Goal: Task Accomplishment & Management: Manage account settings

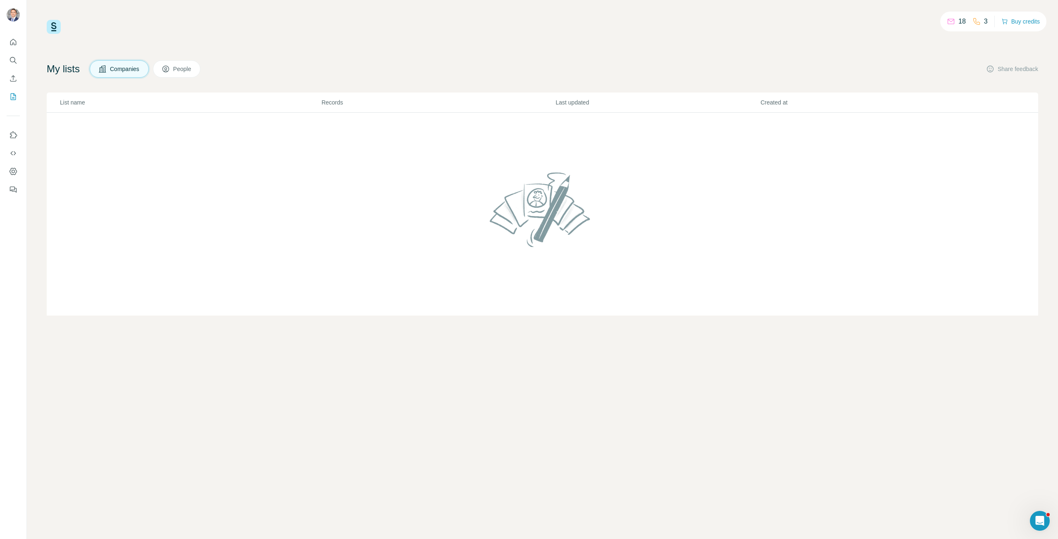
click at [170, 65] on icon at bounding box center [166, 69] width 8 height 8
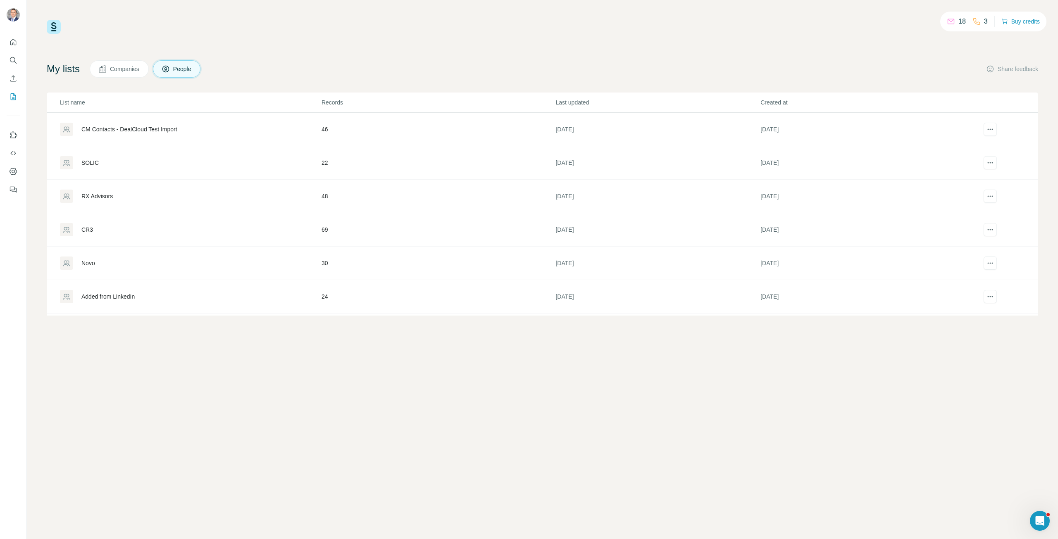
click at [140, 130] on div "CM Contacts - DealCloud Test Import" at bounding box center [129, 129] width 96 height 8
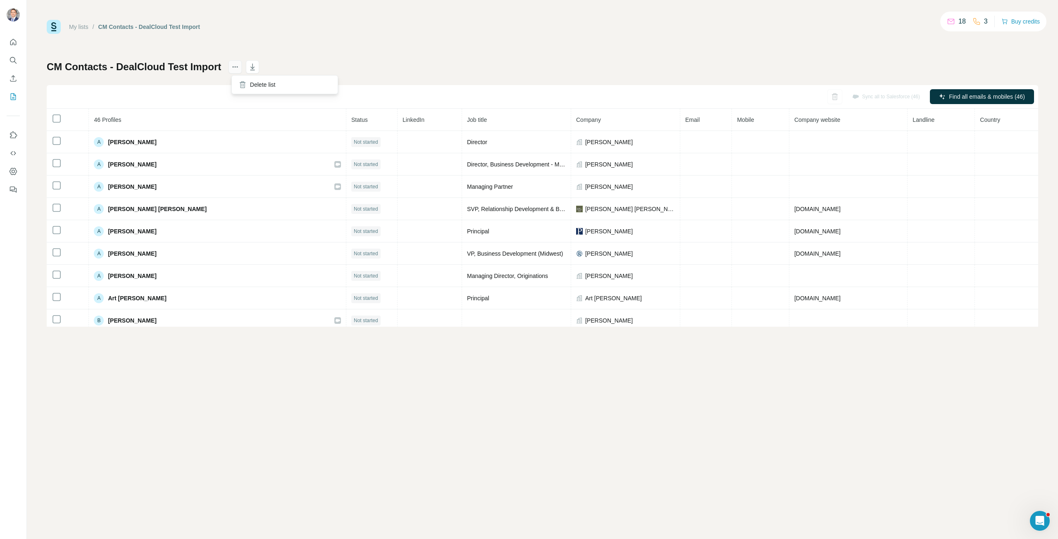
click at [238, 66] on icon "actions" at bounding box center [235, 67] width 8 height 8
click at [238, 64] on icon "actions" at bounding box center [235, 67] width 8 height 8
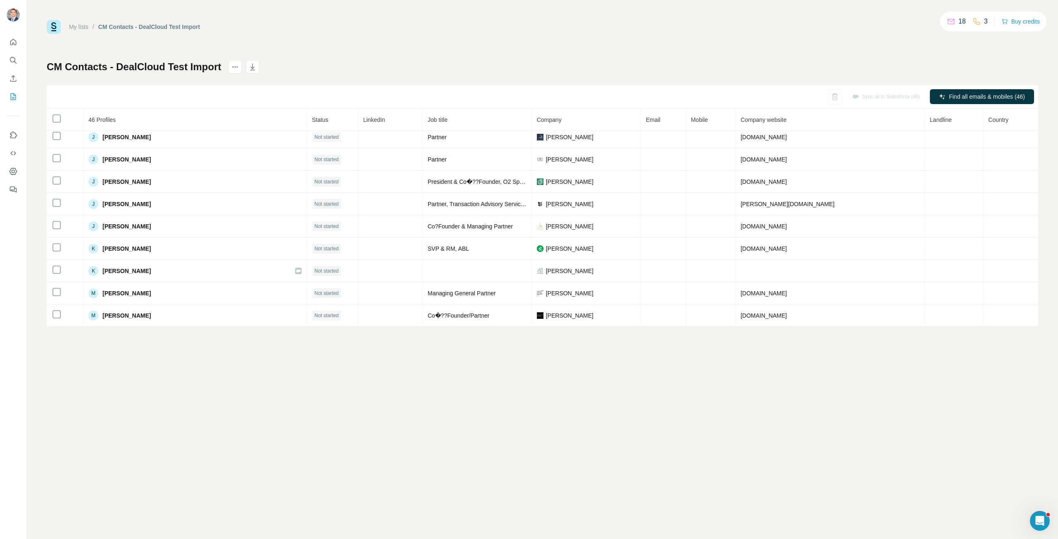
scroll to position [831, 0]
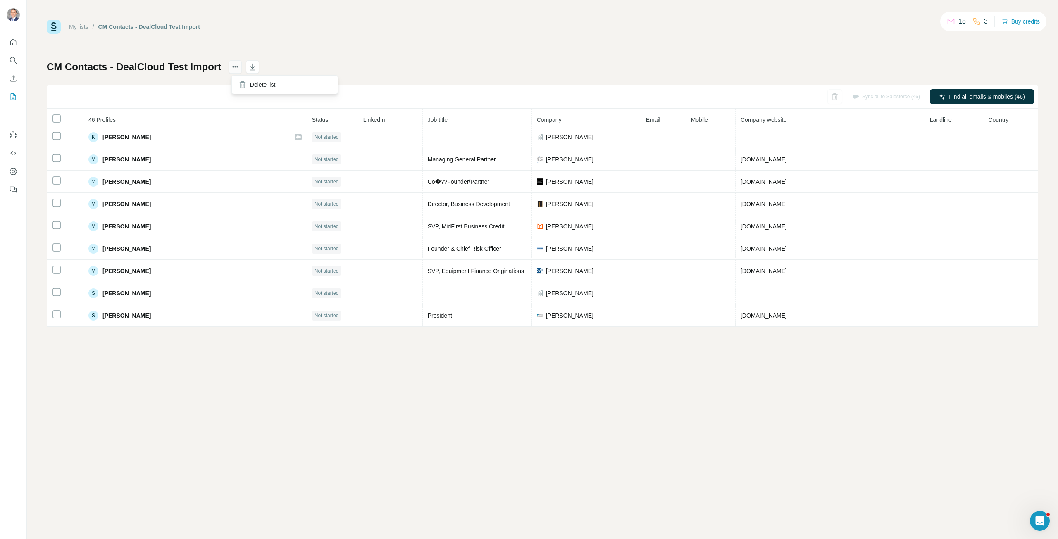
click at [239, 71] on icon "actions" at bounding box center [235, 67] width 8 height 8
click at [244, 86] on icon at bounding box center [242, 85] width 5 height 6
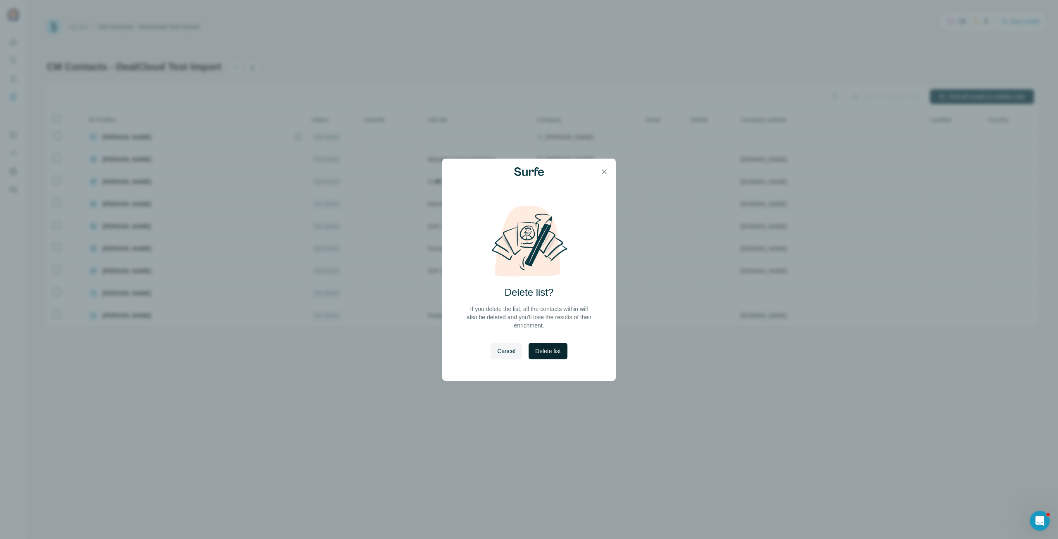
click at [555, 352] on span "Delete list" at bounding box center [547, 351] width 25 height 8
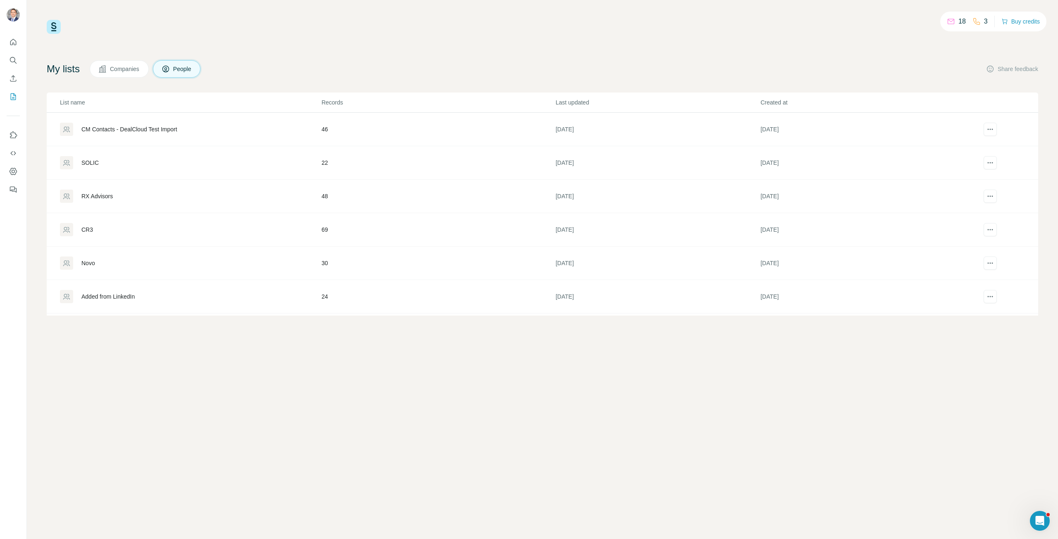
click at [199, 401] on div "18 3 Buy credits My lists Companies People Share feedback List name Records Las…" at bounding box center [542, 269] width 1031 height 539
click at [216, 363] on div "18 3 Buy credits My lists Companies People Share feedback List name Records Las…" at bounding box center [542, 269] width 1031 height 539
click at [1041, 512] on div "Open Intercom Messenger" at bounding box center [1038, 519] width 27 height 27
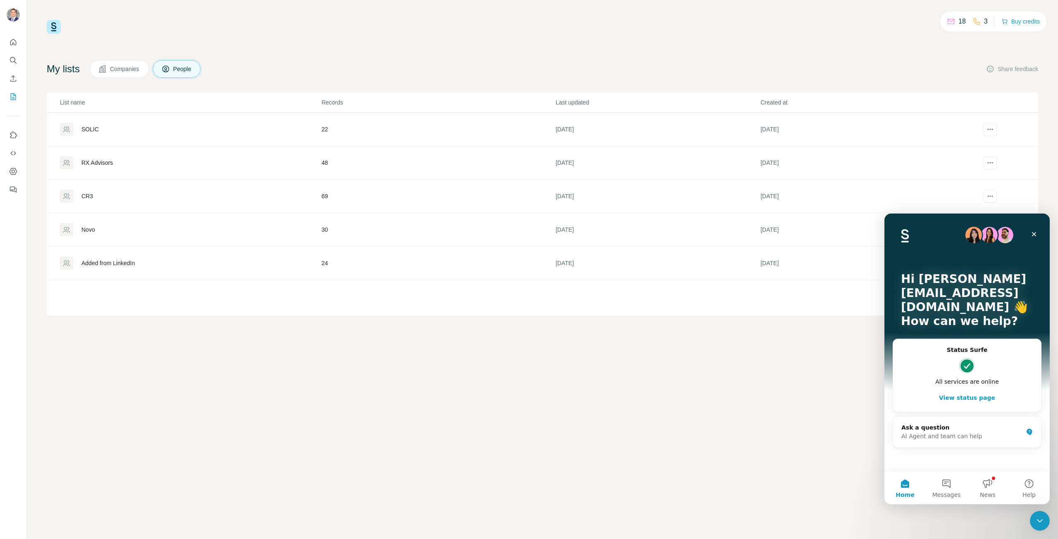
click at [751, 369] on div "18 3 Buy credits My lists Companies People Share feedback List name Records Las…" at bounding box center [542, 269] width 1031 height 539
click at [1000, 483] on button "News" at bounding box center [987, 487] width 41 height 33
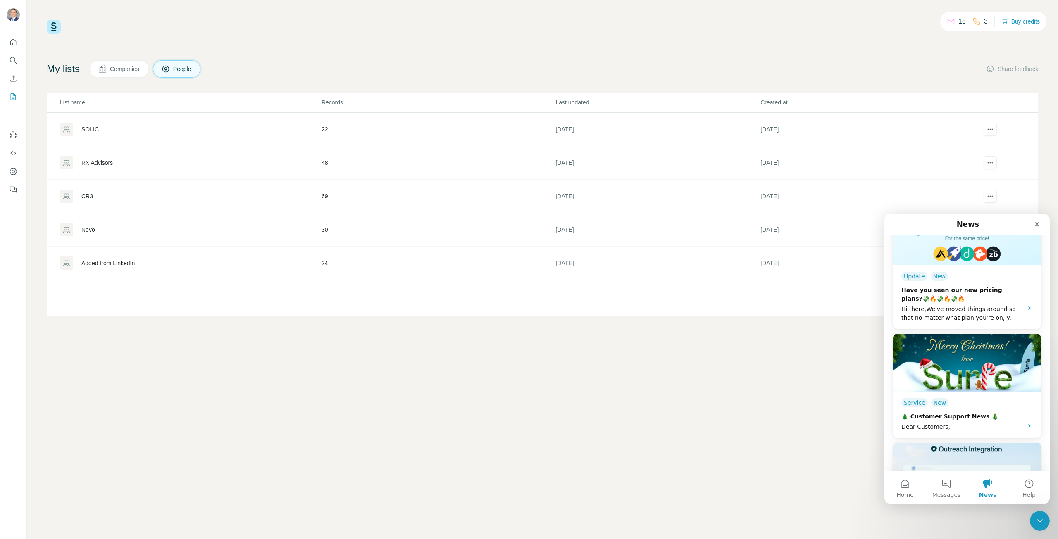
scroll to position [868, 0]
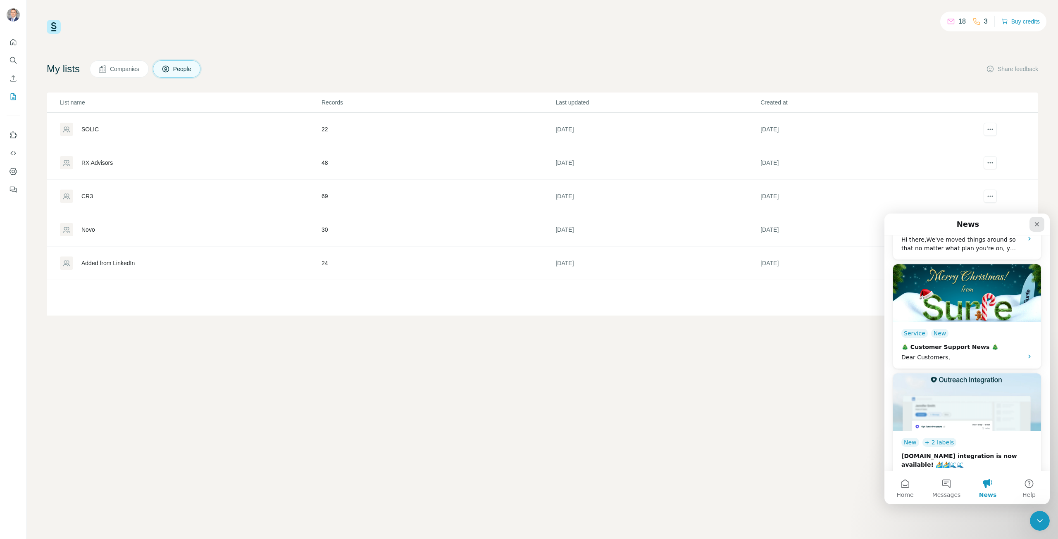
click at [1036, 226] on icon "Close" at bounding box center [1036, 224] width 7 height 7
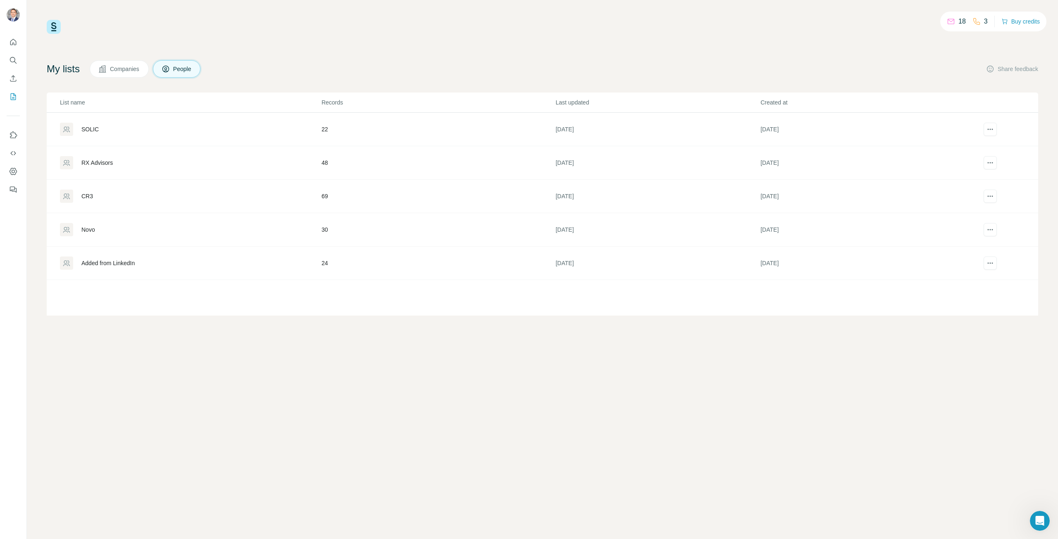
scroll to position [0, 0]
click at [802, 440] on div "18 3 Buy credits My lists Companies People Share feedback List name Records Las…" at bounding box center [542, 269] width 1031 height 539
drag, startPoint x: 188, startPoint y: 392, endPoint x: 189, endPoint y: 328, distance: 64.1
click at [188, 392] on div "18 3 Buy credits My lists Companies People Share feedback List name Records Las…" at bounding box center [542, 269] width 1031 height 539
click at [11, 167] on icon "Dashboard" at bounding box center [13, 171] width 8 height 8
